Goal: Check status: Check status

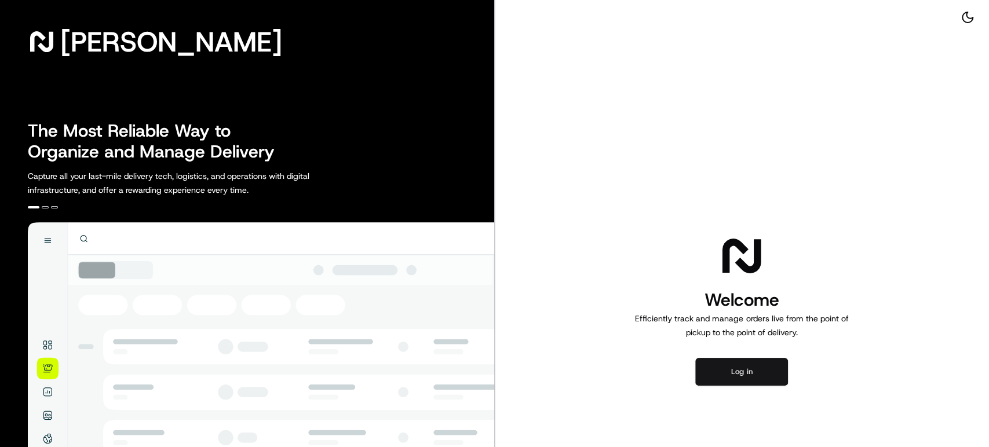
click at [744, 372] on button "Log in" at bounding box center [741, 372] width 93 height 28
